Goal: Task Accomplishment & Management: Complete application form

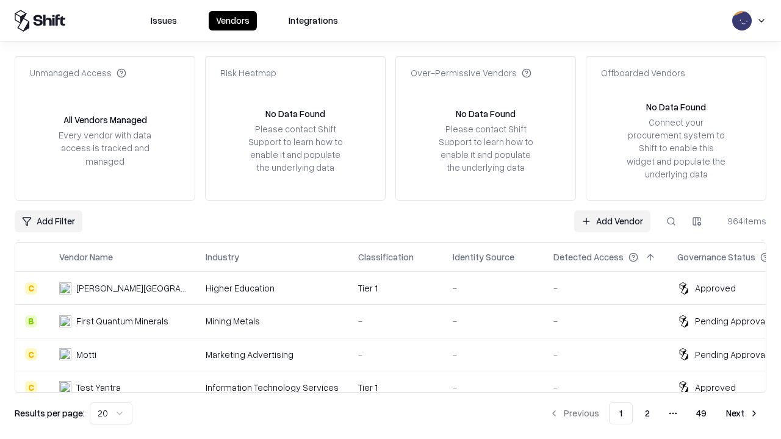
click at [612, 221] on link "Add Vendor" at bounding box center [612, 222] width 76 height 22
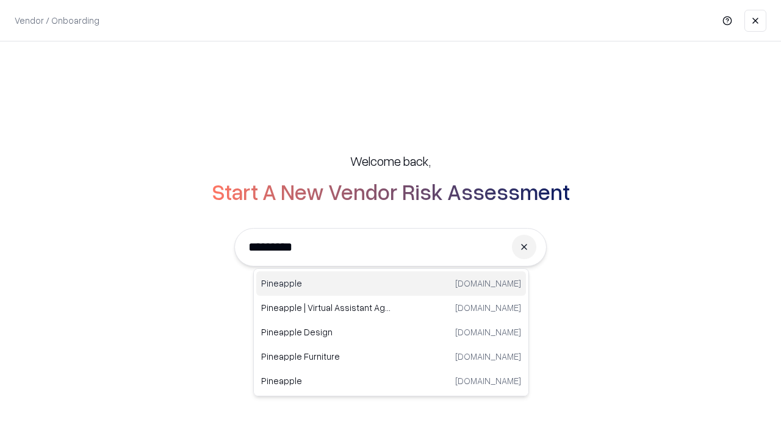
click at [391, 284] on div "Pineapple [DOMAIN_NAME]" at bounding box center [391, 284] width 270 height 24
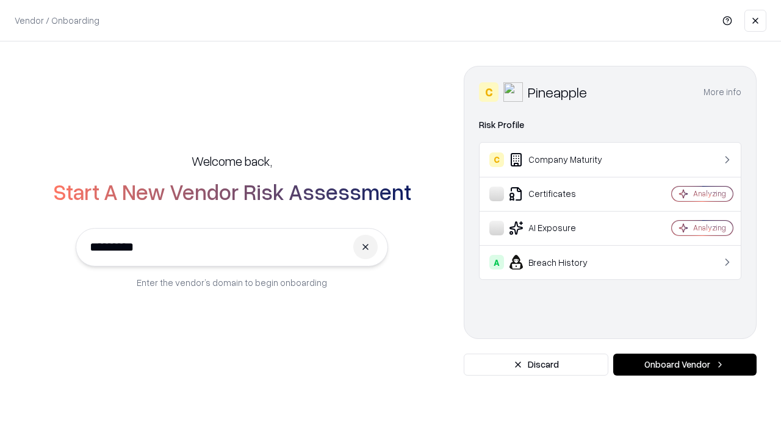
type input "*********"
click at [685, 365] on button "Onboard Vendor" at bounding box center [684, 365] width 143 height 22
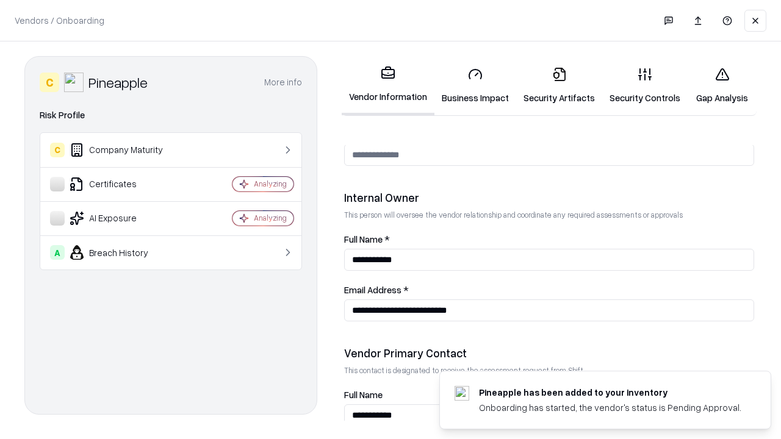
scroll to position [632, 0]
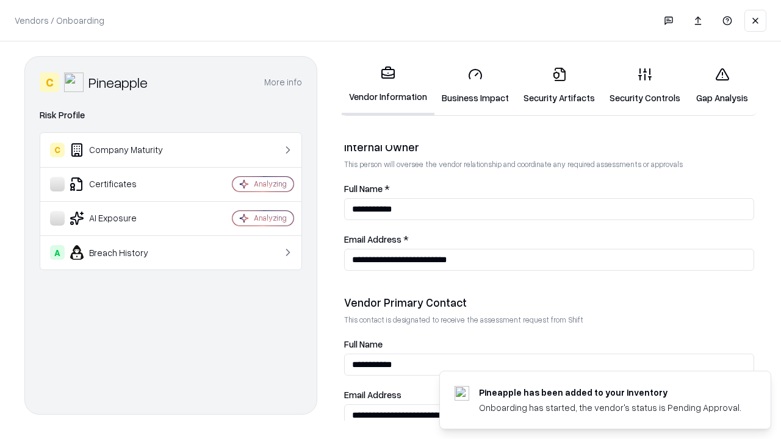
click at [475, 85] on link "Business Impact" at bounding box center [476, 85] width 82 height 57
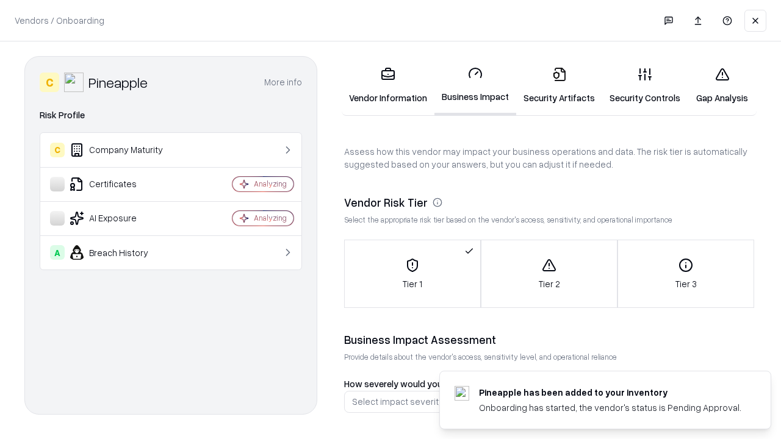
click at [722, 85] on link "Gap Analysis" at bounding box center [722, 85] width 69 height 57
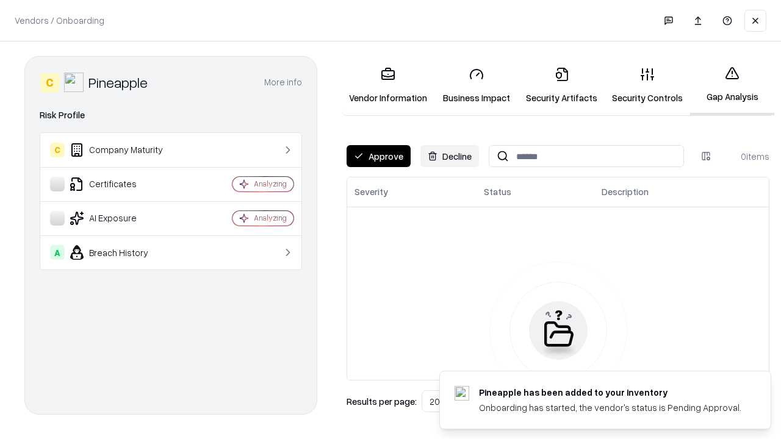
click at [378, 156] on button "Approve" at bounding box center [379, 156] width 64 height 22
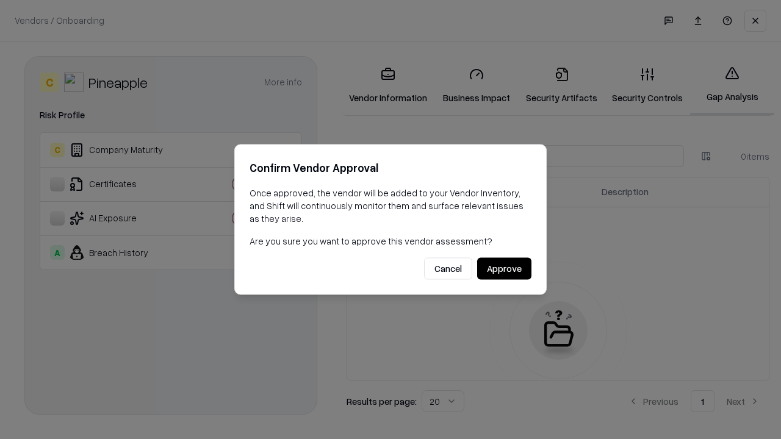
click at [504, 269] on button "Approve" at bounding box center [504, 269] width 54 height 22
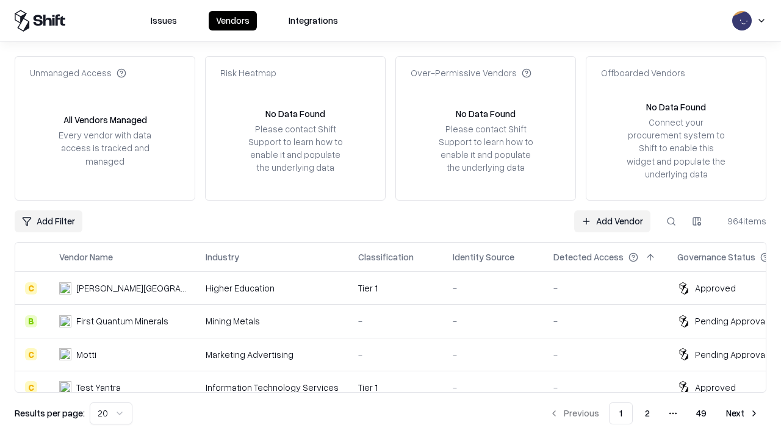
type input "*********"
click at [612, 221] on link "Add Vendor" at bounding box center [612, 222] width 76 height 22
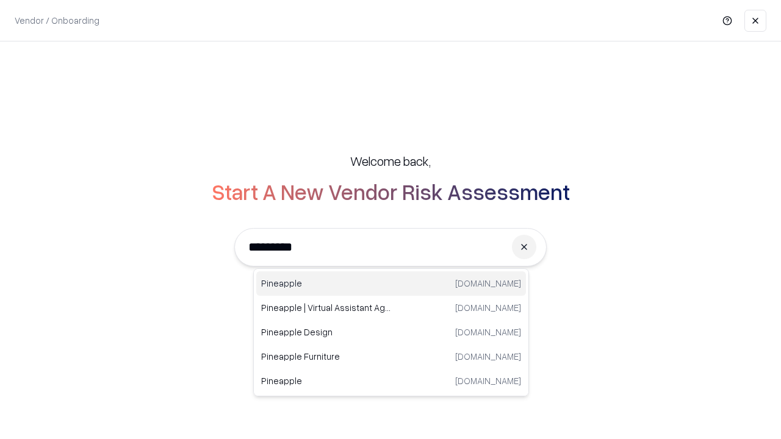
click at [391, 284] on div "Pineapple [DOMAIN_NAME]" at bounding box center [391, 284] width 270 height 24
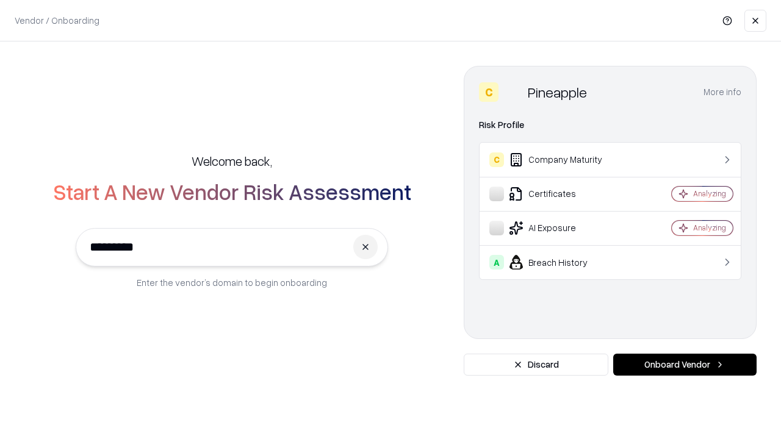
type input "*********"
click at [685, 365] on button "Onboard Vendor" at bounding box center [684, 365] width 143 height 22
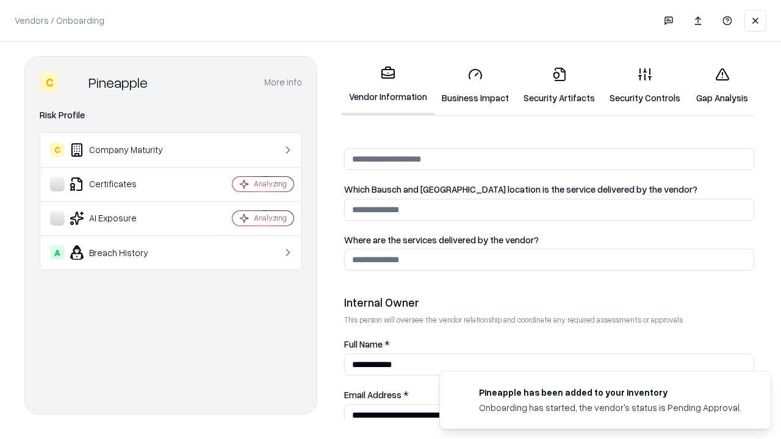
scroll to position [632, 0]
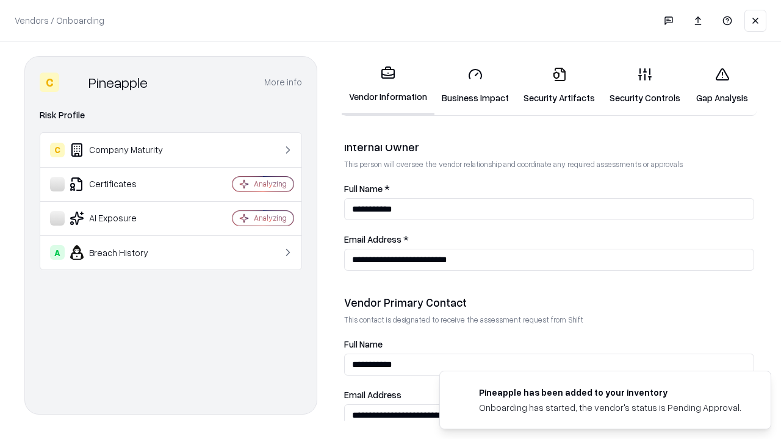
click at [722, 85] on link "Gap Analysis" at bounding box center [722, 85] width 69 height 57
